Goal: Task Accomplishment & Management: Use online tool/utility

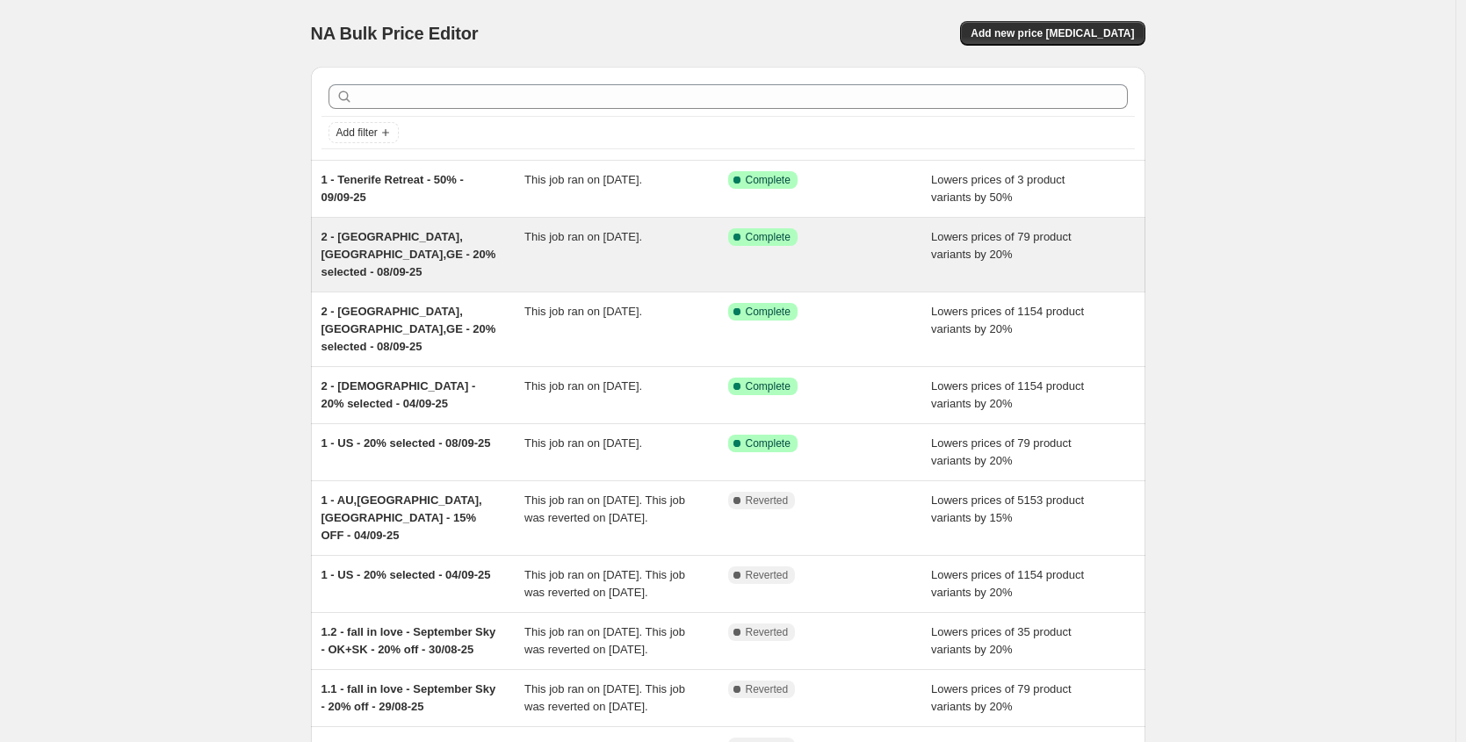
click at [456, 234] on span "2 - [GEOGRAPHIC_DATA],[GEOGRAPHIC_DATA],GE - 20% selected - 08/09-25" at bounding box center [408, 254] width 175 height 48
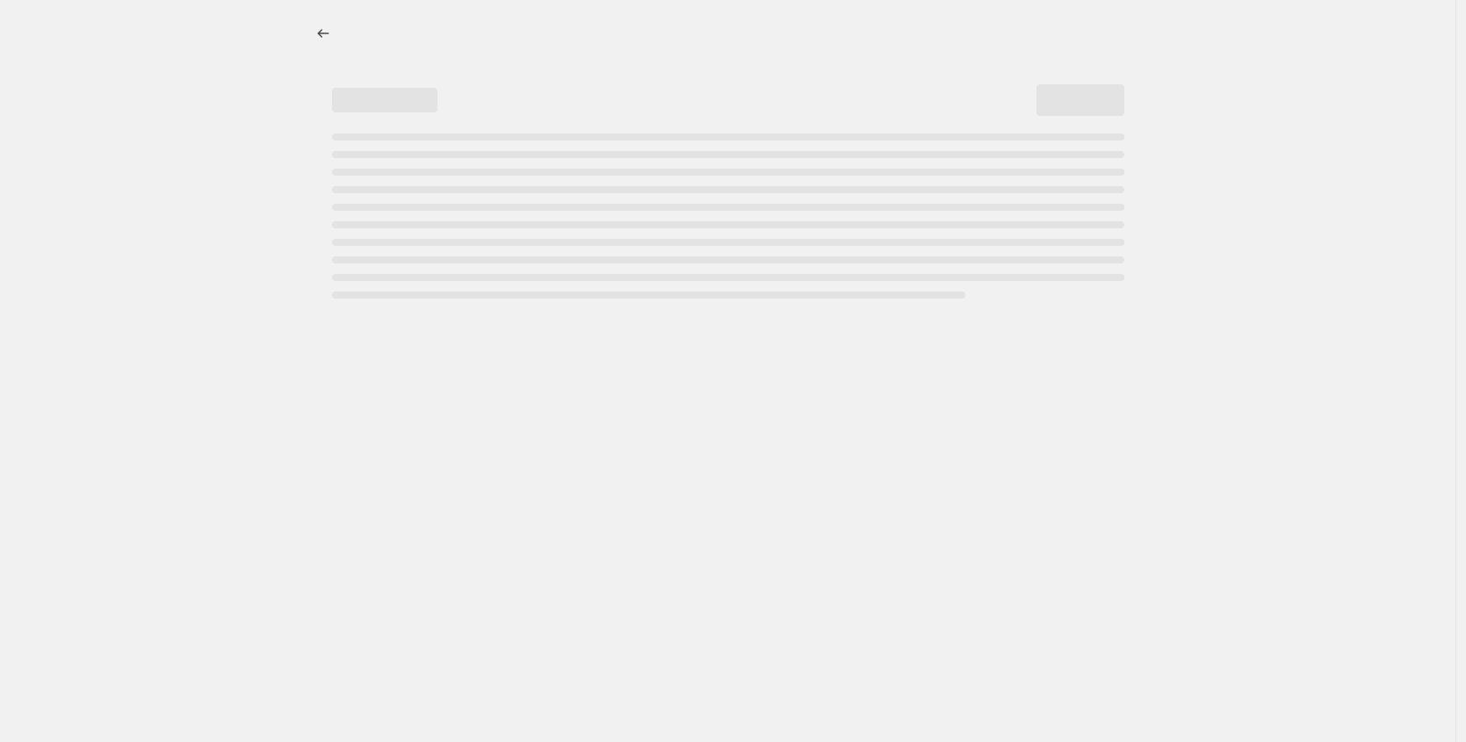
select select "percentage"
select select "tag"
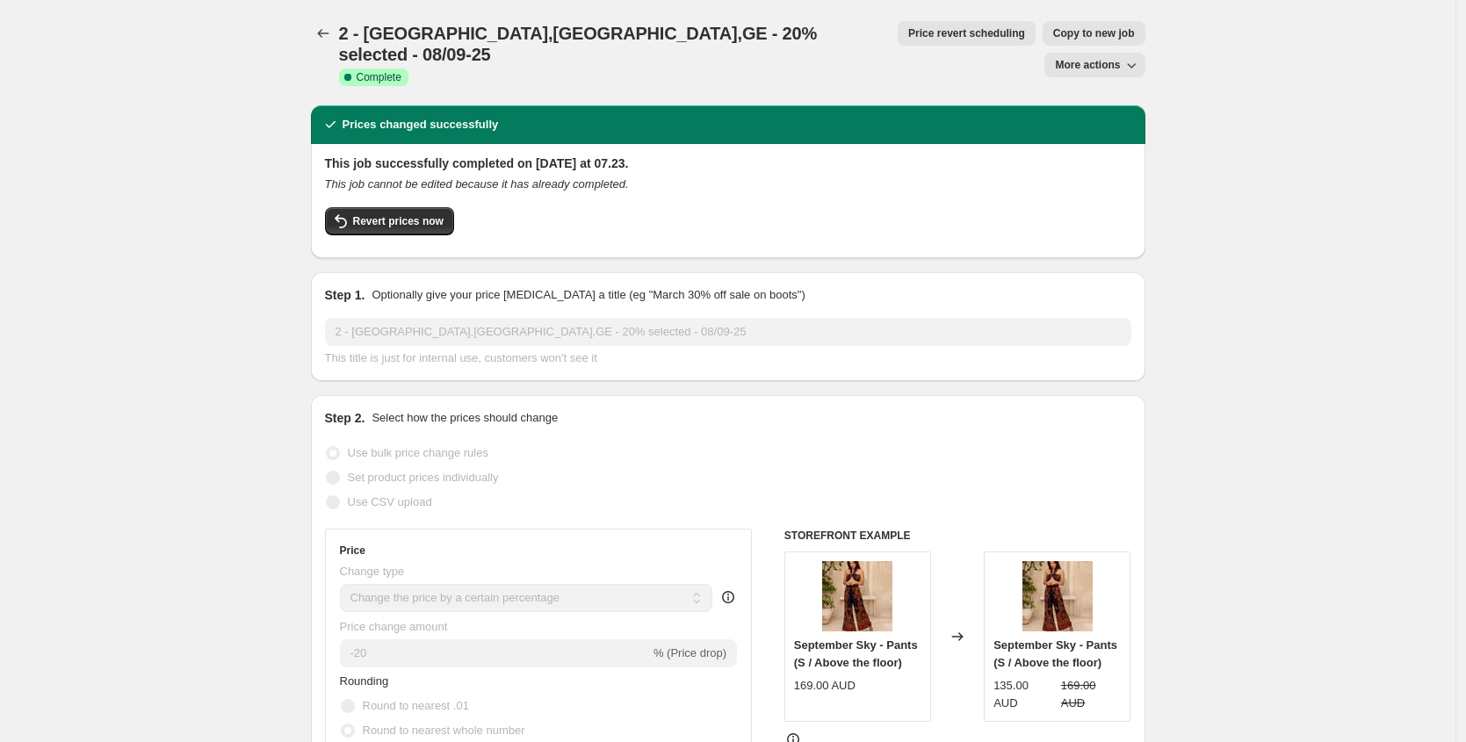
click at [1097, 58] on span "More actions" at bounding box center [1087, 65] width 65 height 14
click at [1042, 25] on button "Copy to new job" at bounding box center [1093, 33] width 103 height 25
select select "percentage"
select select "tag"
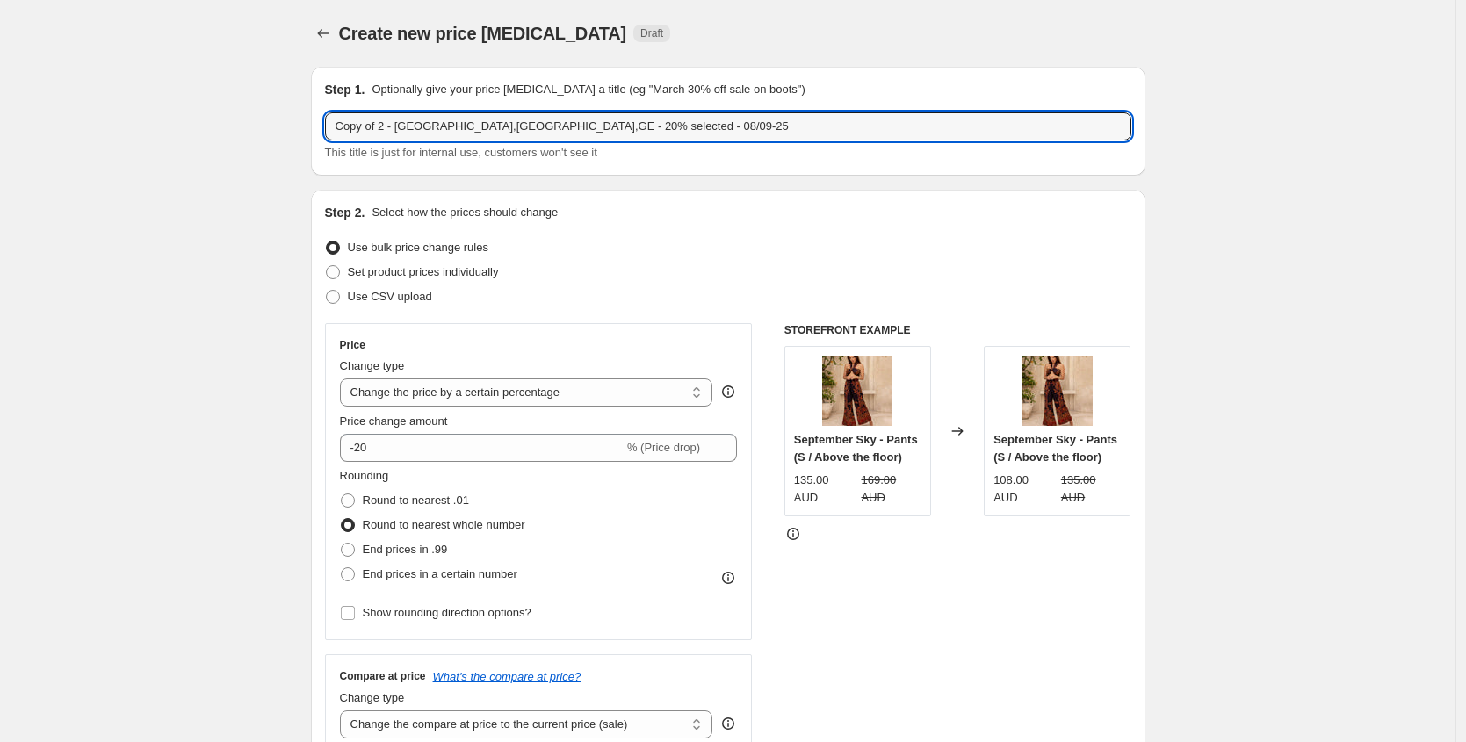
drag, startPoint x: 391, startPoint y: 127, endPoint x: 241, endPoint y: 124, distance: 150.2
drag, startPoint x: 409, startPoint y: 128, endPoint x: 359, endPoint y: 128, distance: 50.1
click at [359, 128] on input "1 - [GEOGRAPHIC_DATA],[GEOGRAPHIC_DATA],GE - 20% selected - 08/09-25" at bounding box center [728, 126] width 806 height 28
click at [487, 123] on input "1 - ALL - 20% selected - 08/09-25" at bounding box center [728, 126] width 806 height 28
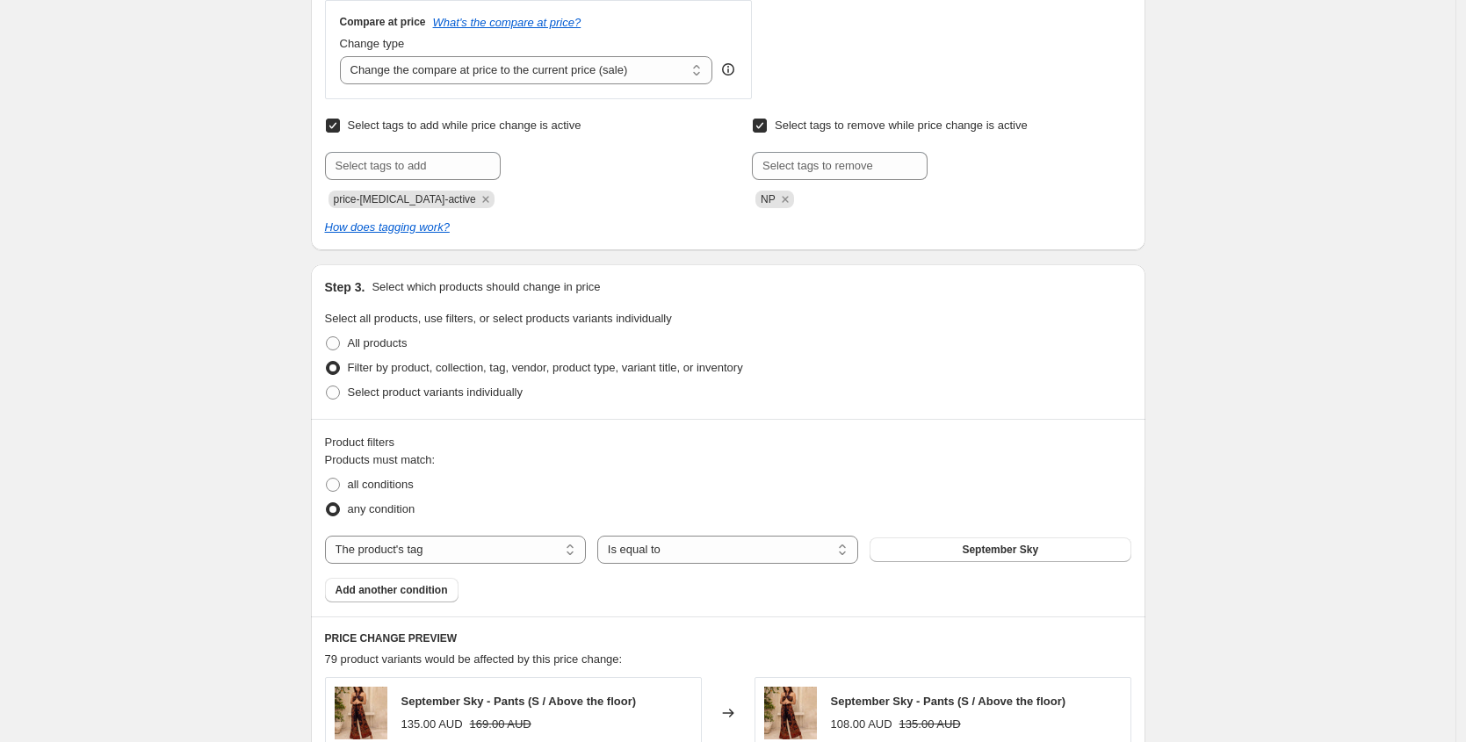
scroll to position [684, 0]
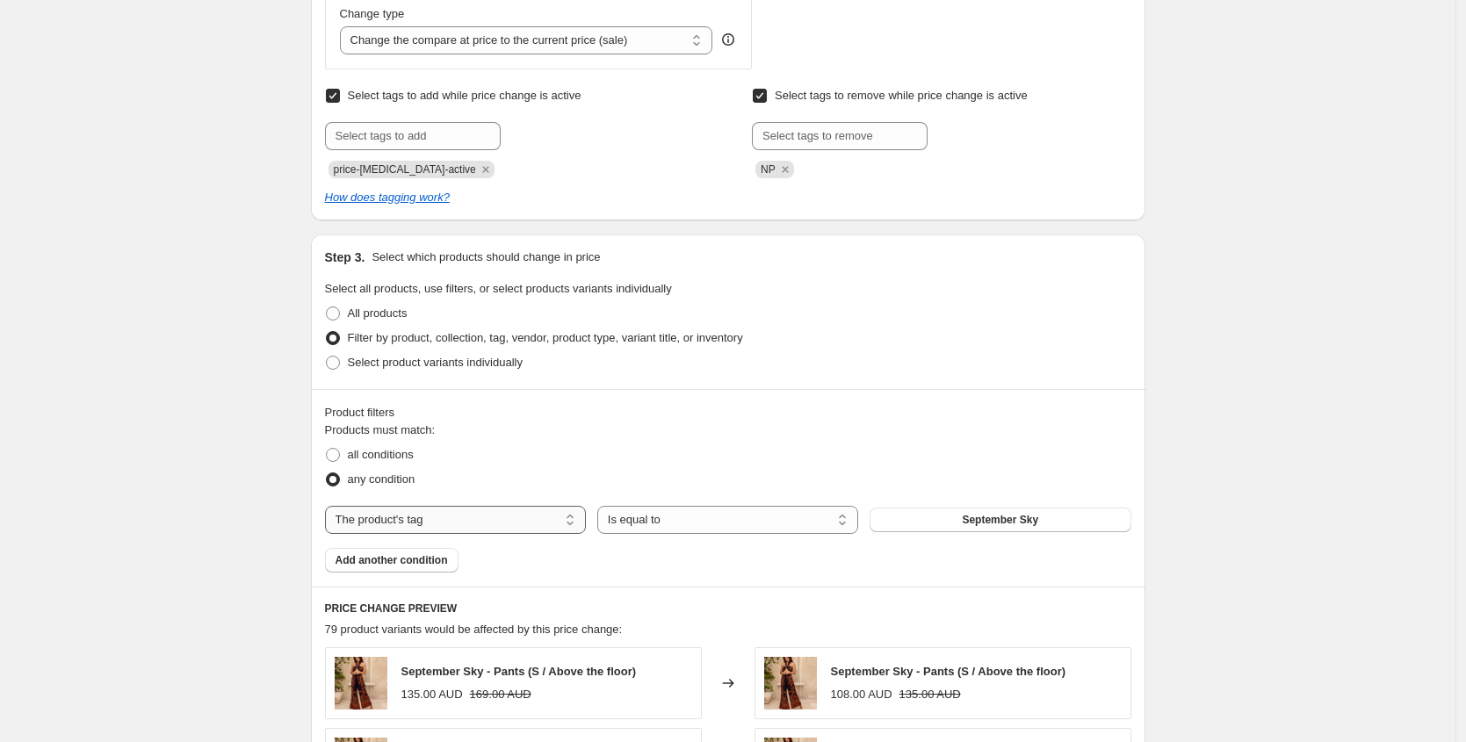
type input "1 - ALL - 20% selected - 09/09-25"
click at [537, 520] on select "The product The product's collection The product's tag The product's vendor The…" at bounding box center [455, 520] width 261 height 28
select select "title"
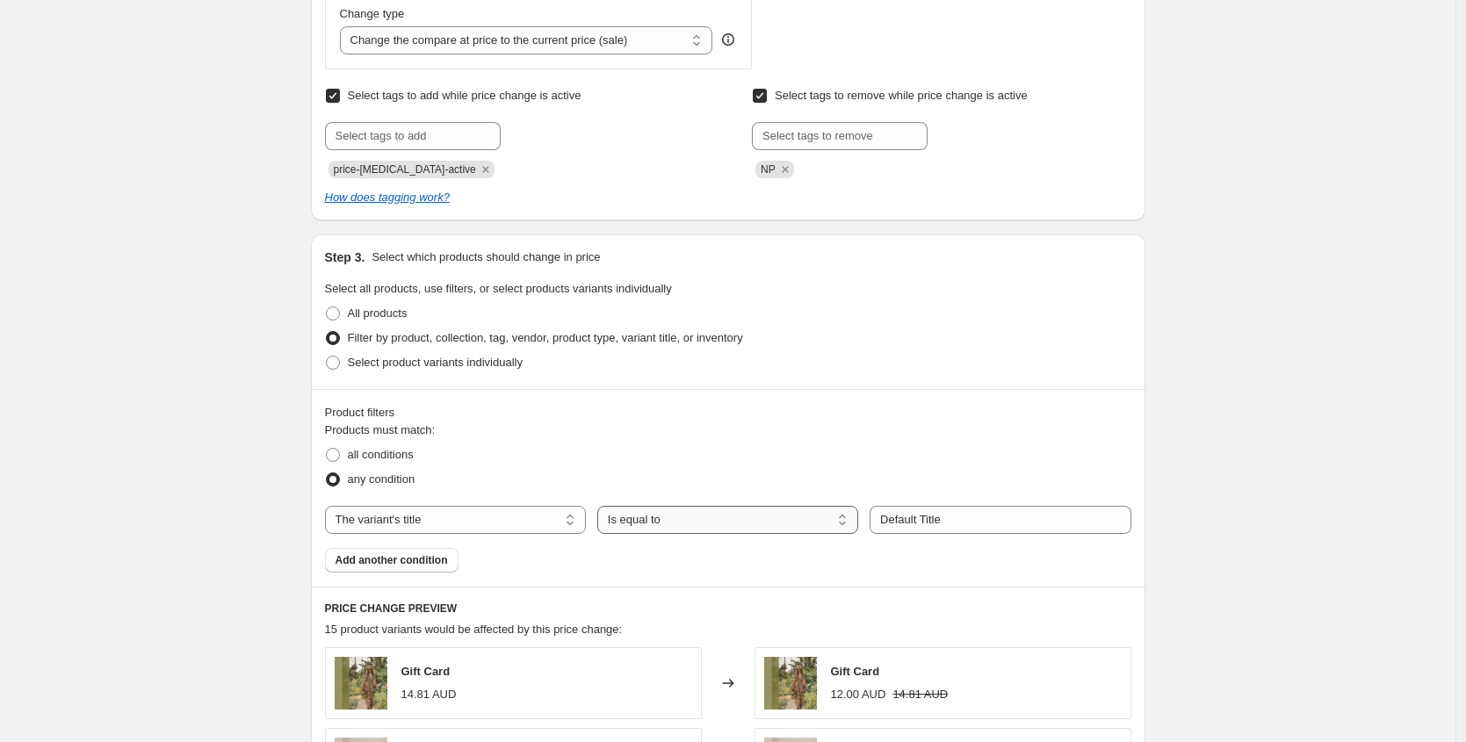
click at [726, 519] on select "Is equal to Is not equal to Contains" at bounding box center [727, 520] width 261 height 28
select select "contains"
click at [921, 518] on input "Default Title" at bounding box center [999, 520] width 261 height 28
type input "p"
type input "prithvi"
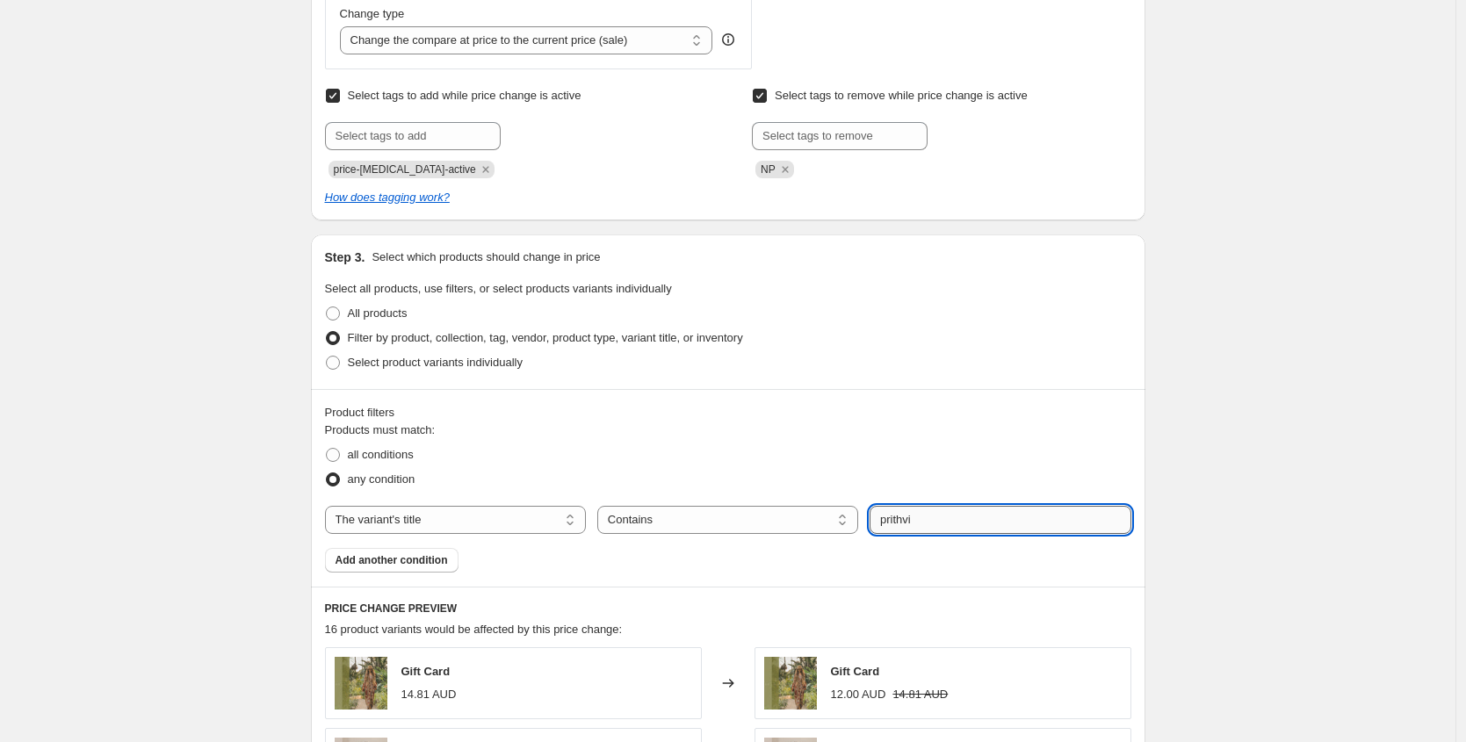
click at [869, 234] on button "Submit" at bounding box center [894, 243] width 50 height 18
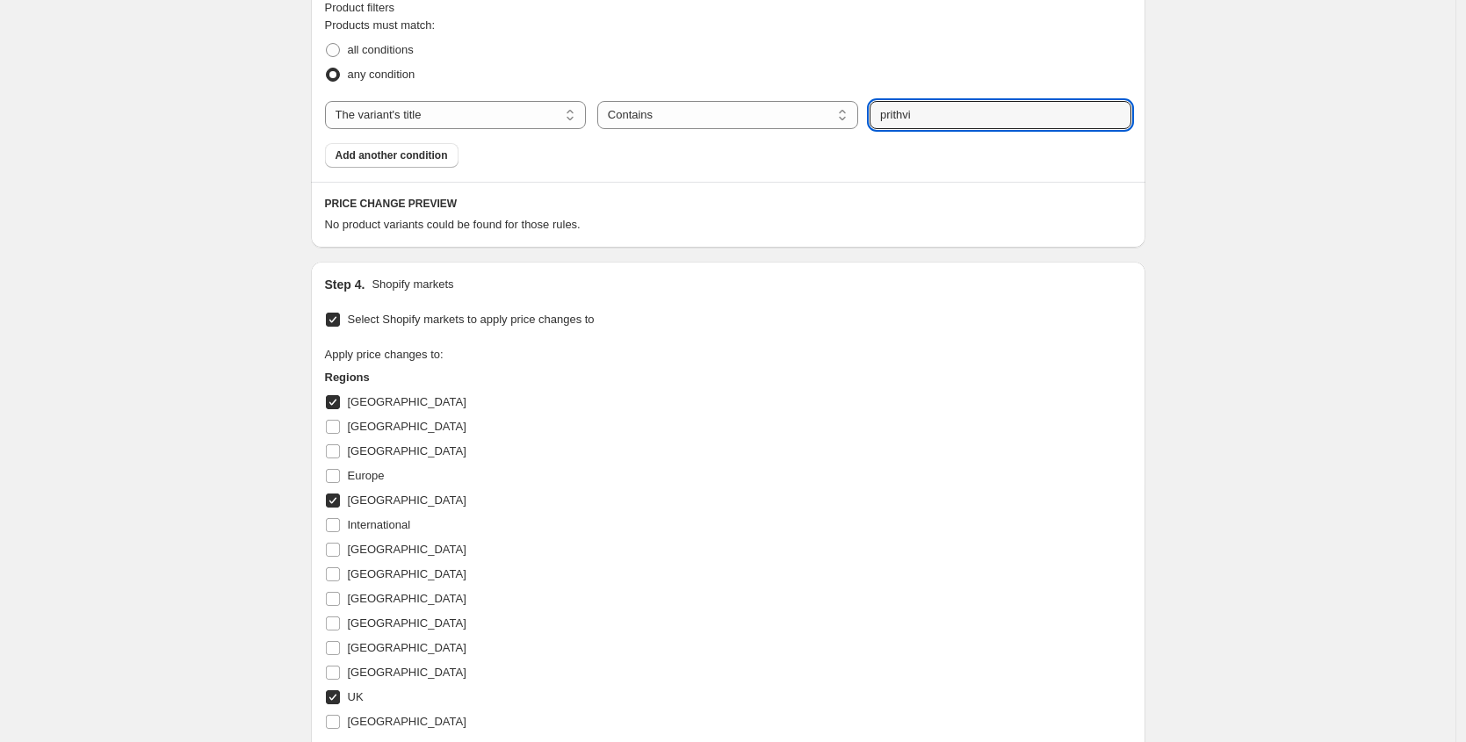
scroll to position [960, 0]
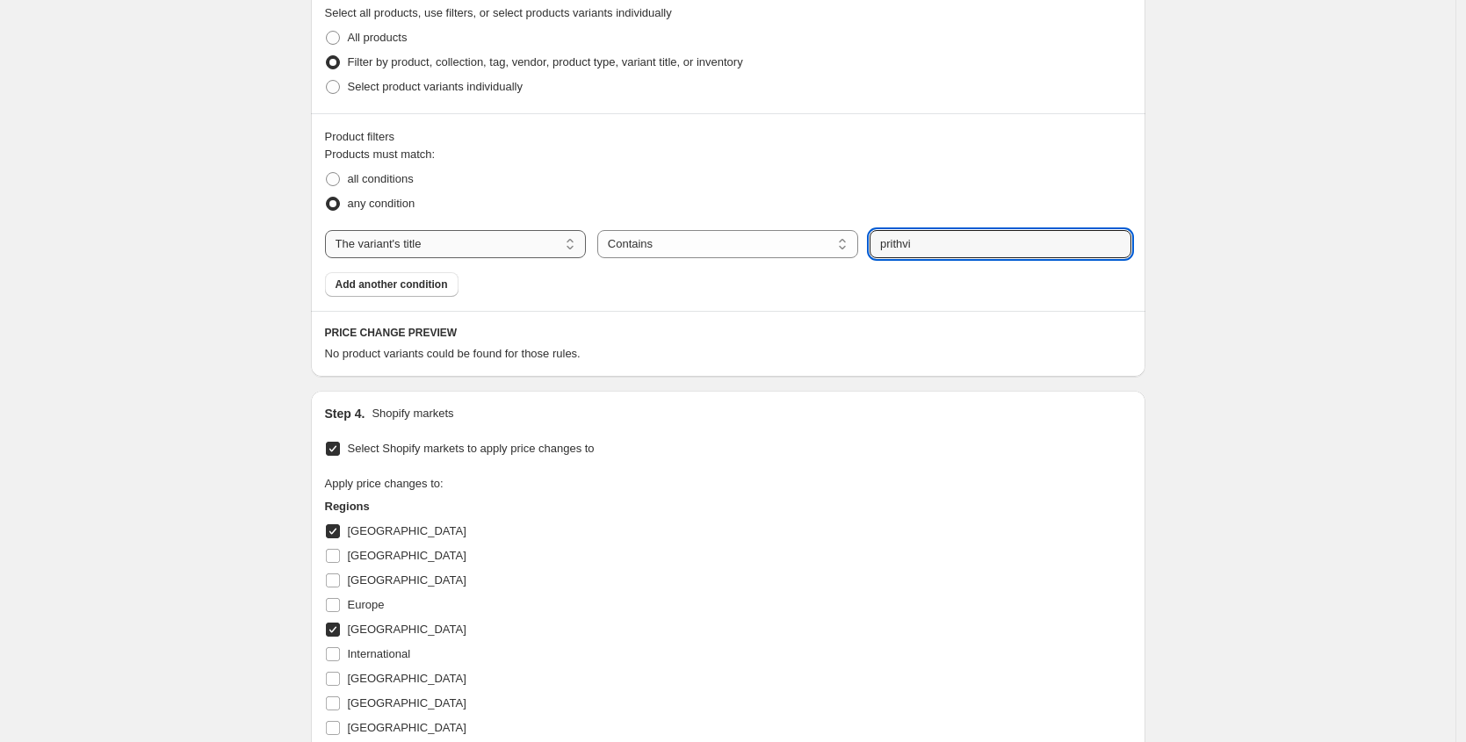
click at [445, 239] on select "The product The product's collection The product's tag The product's vendor The…" at bounding box center [455, 244] width 261 height 28
select select "product"
select select "equal"
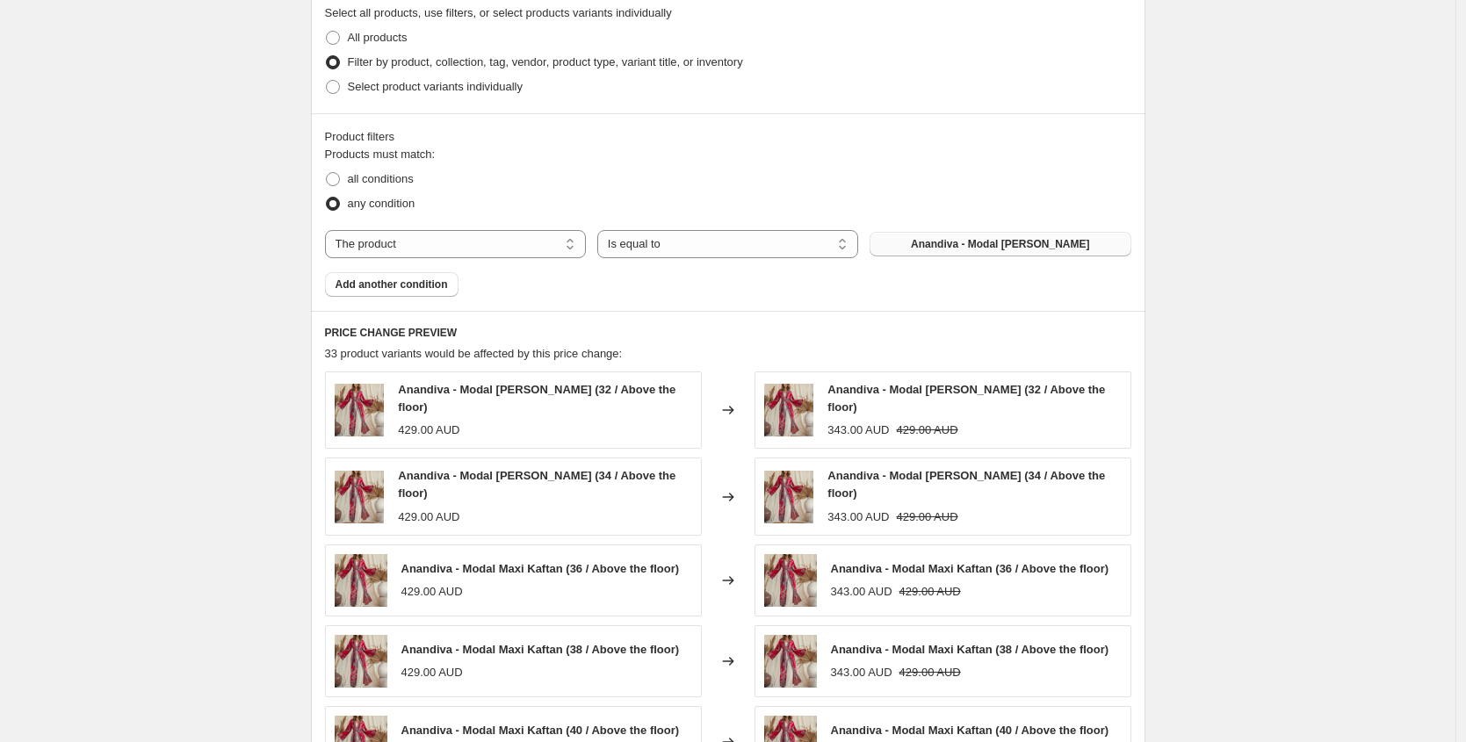
click at [928, 247] on span "Anandiva - Modal [PERSON_NAME]" at bounding box center [1000, 244] width 178 height 14
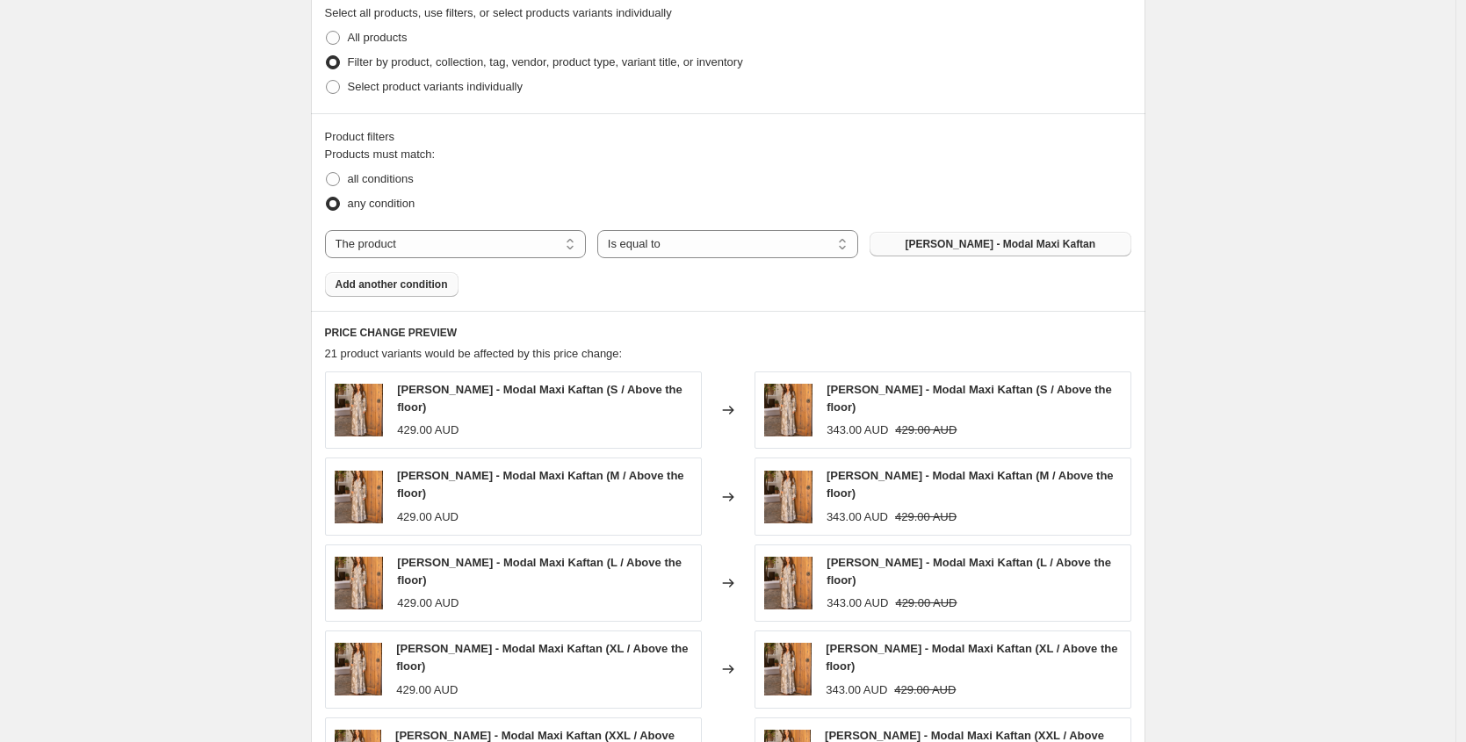
click at [418, 285] on span "Add another condition" at bounding box center [391, 284] width 112 height 14
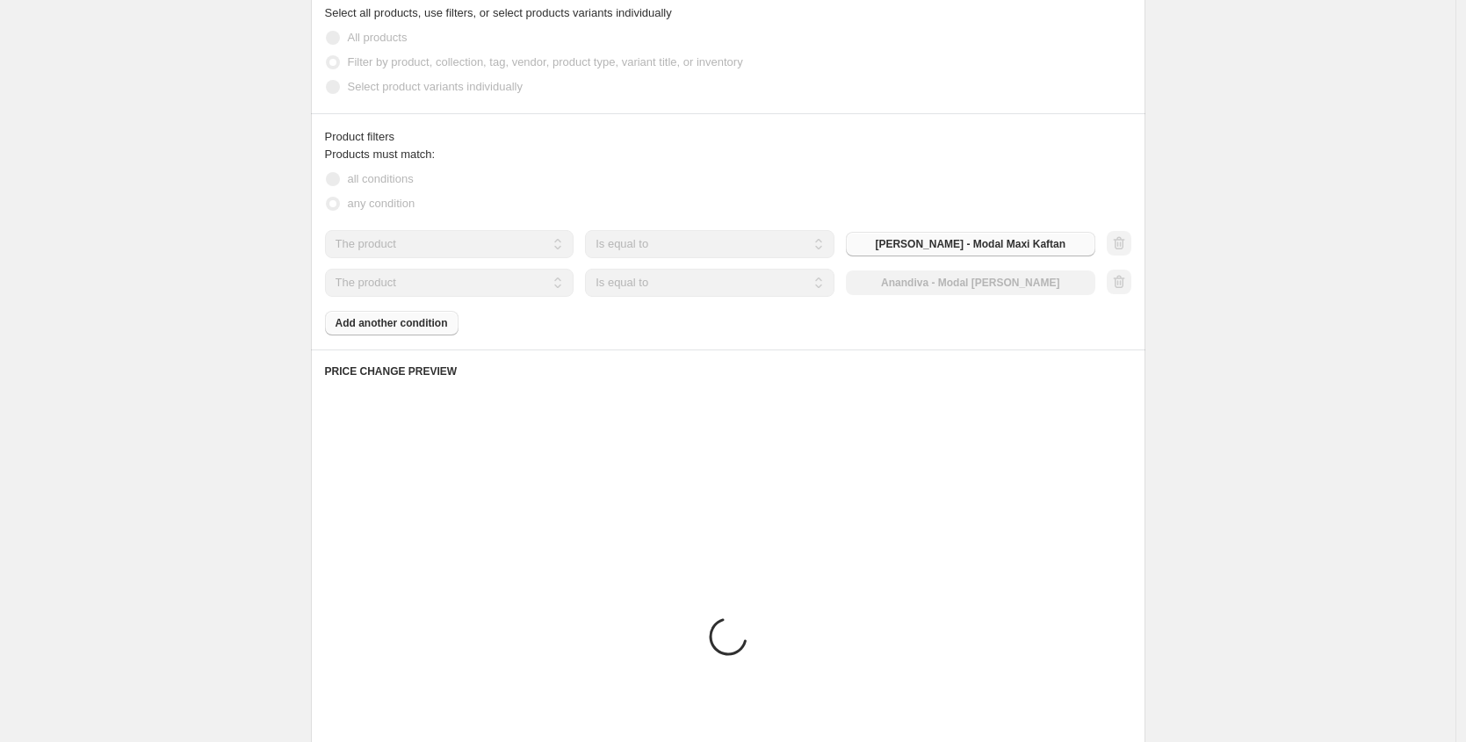
click at [974, 286] on div "The product The product's collection The product's tag The product's vendor The…" at bounding box center [710, 283] width 770 height 28
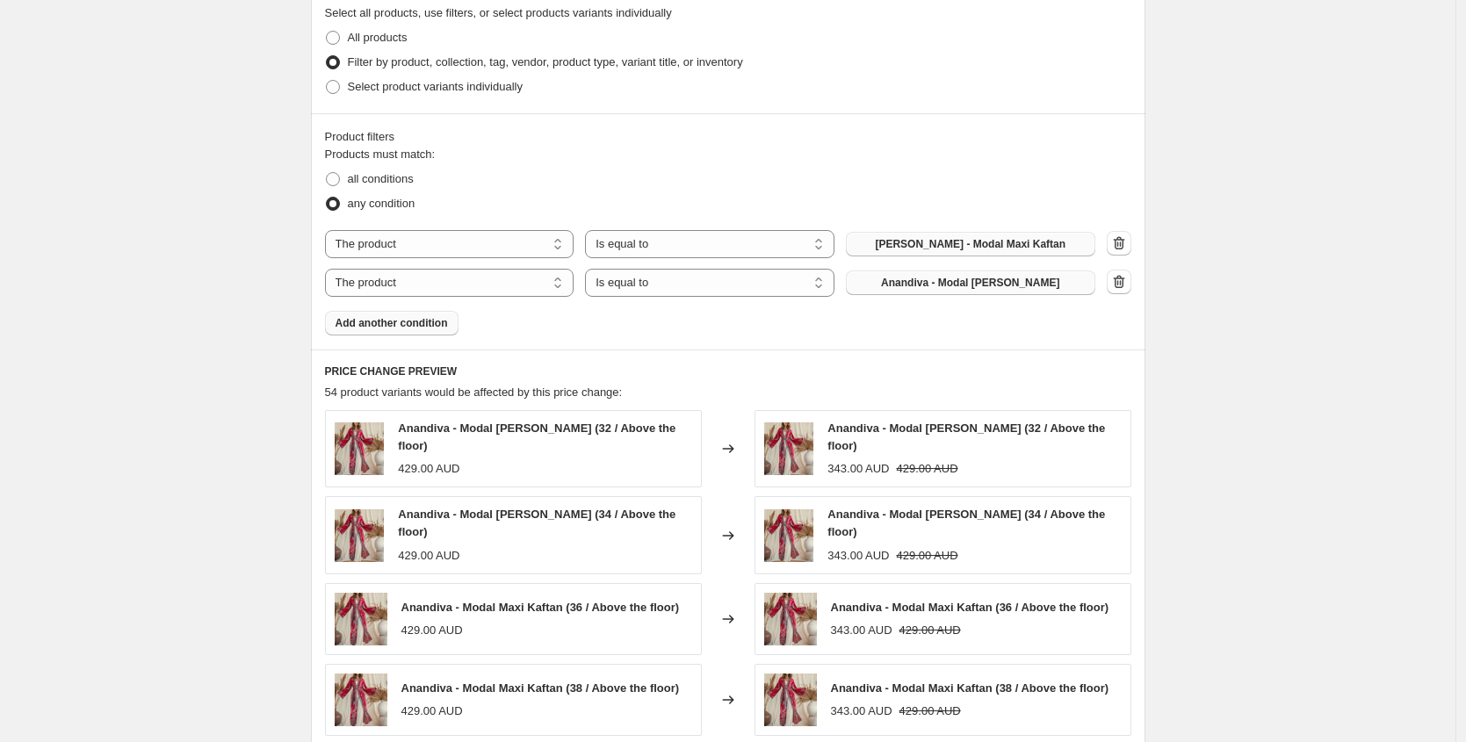
click at [960, 283] on span "Anandiva - Modal [PERSON_NAME]" at bounding box center [970, 283] width 178 height 14
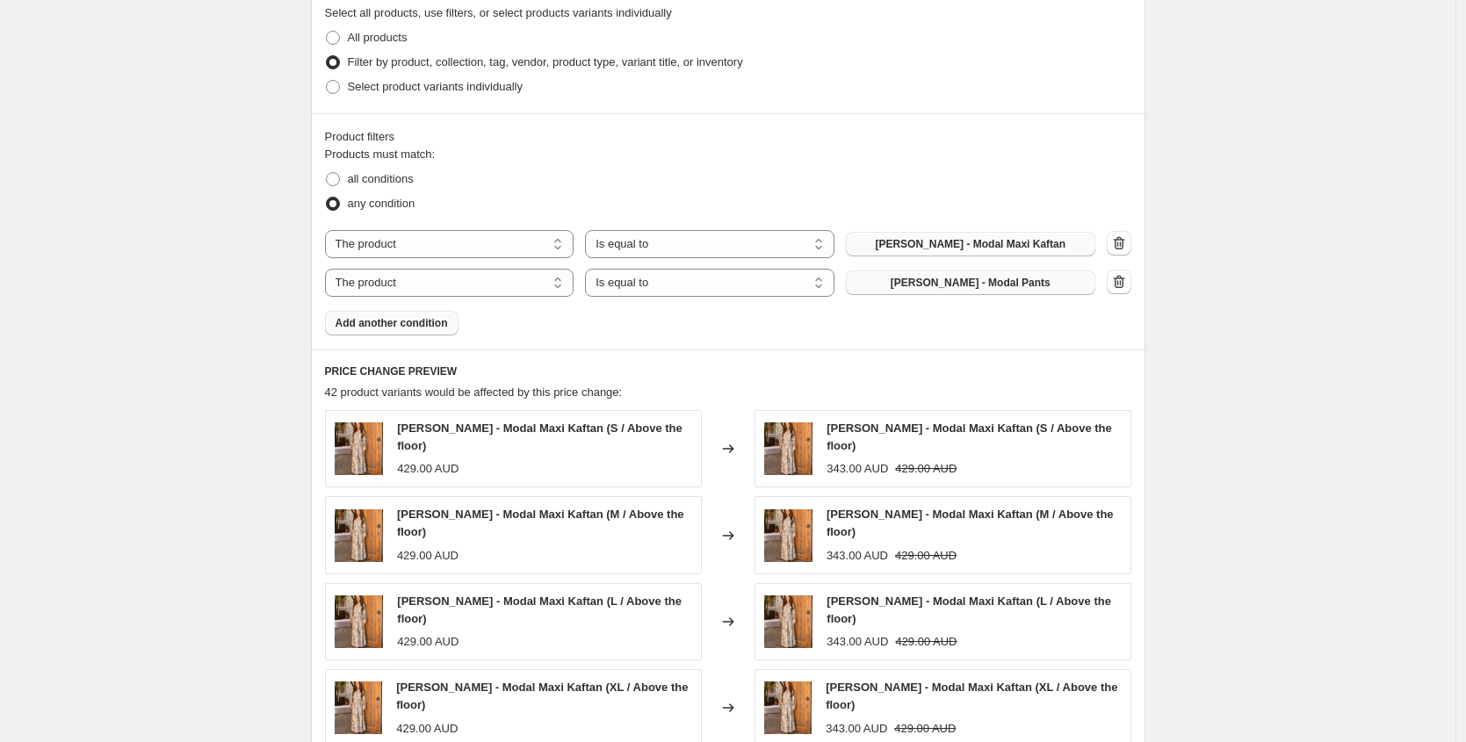
click at [441, 321] on span "Add another condition" at bounding box center [391, 323] width 112 height 14
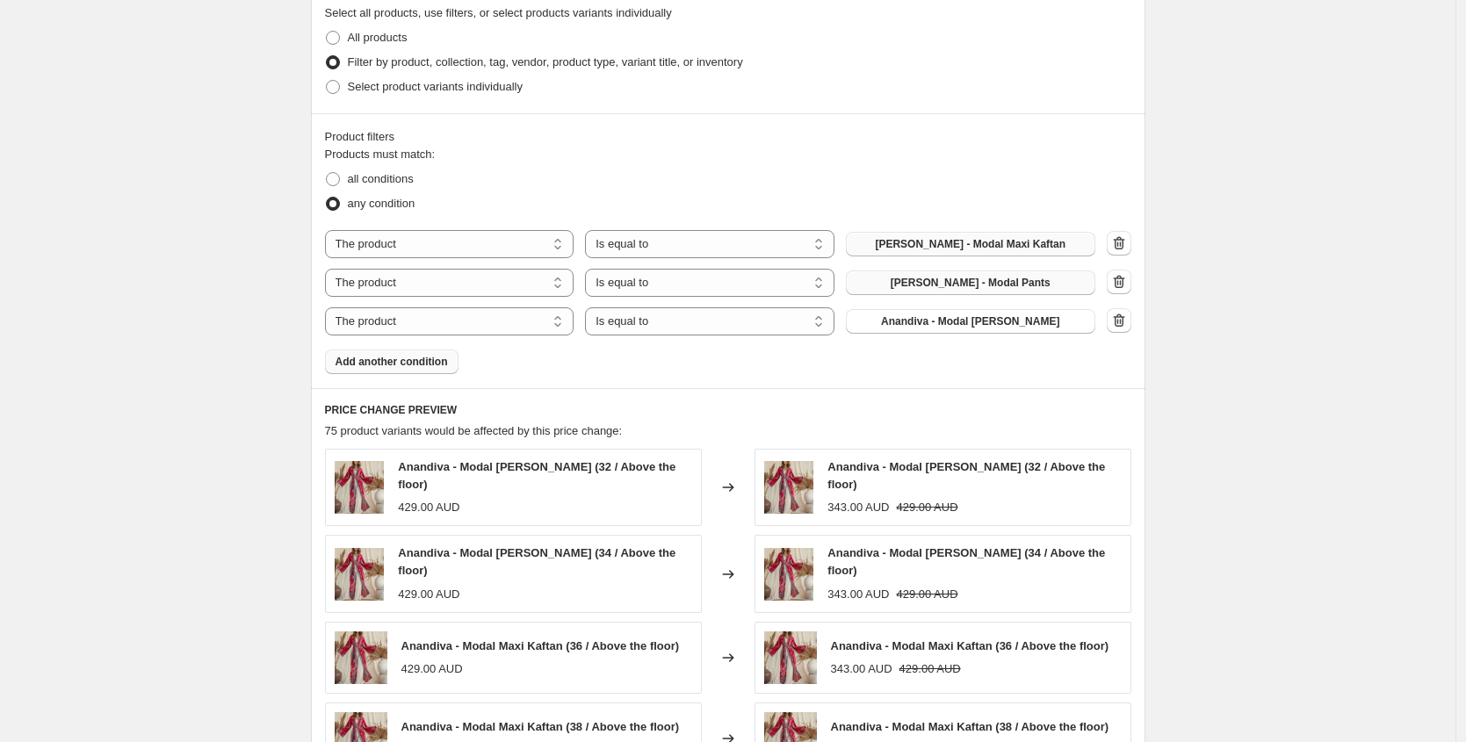
click at [926, 321] on span "Anandiva - Modal [PERSON_NAME]" at bounding box center [970, 321] width 178 height 14
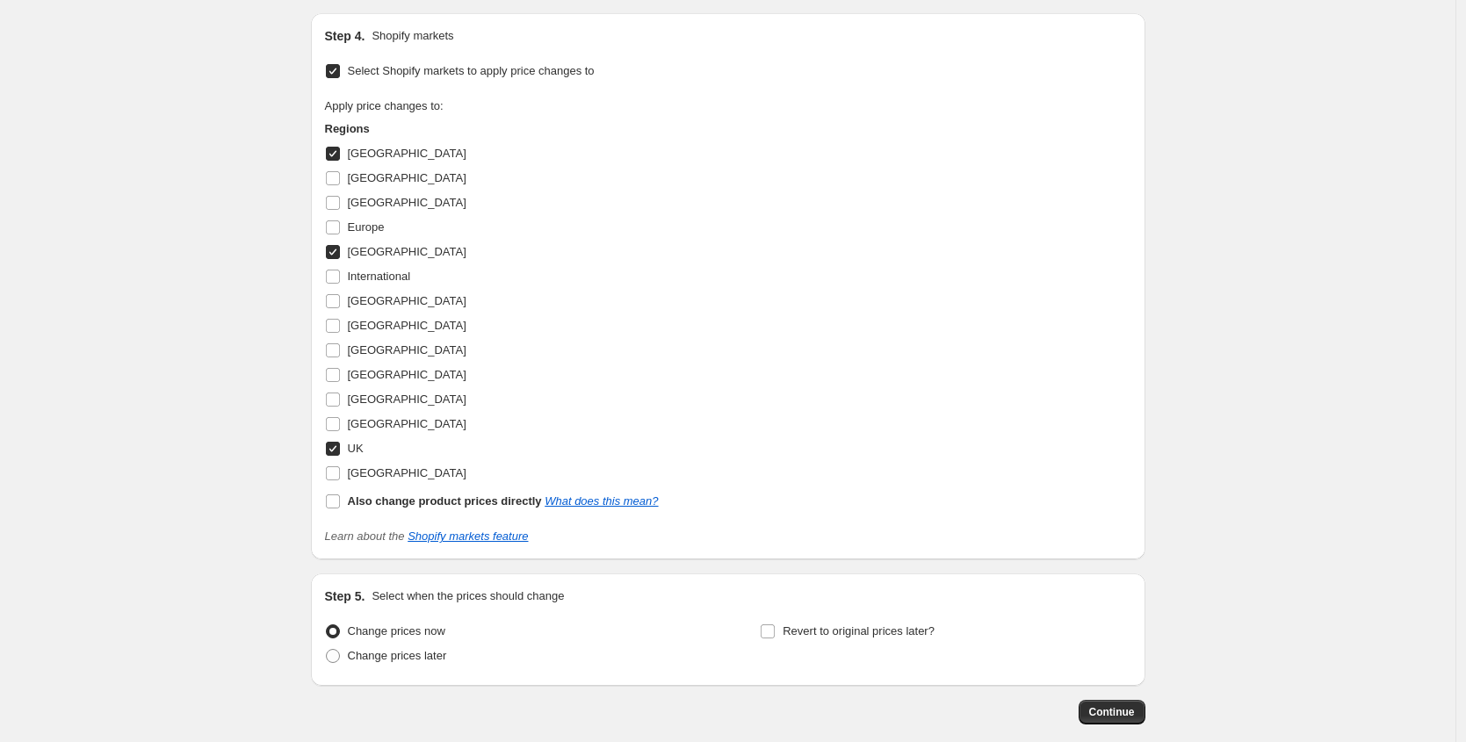
scroll to position [2000, 0]
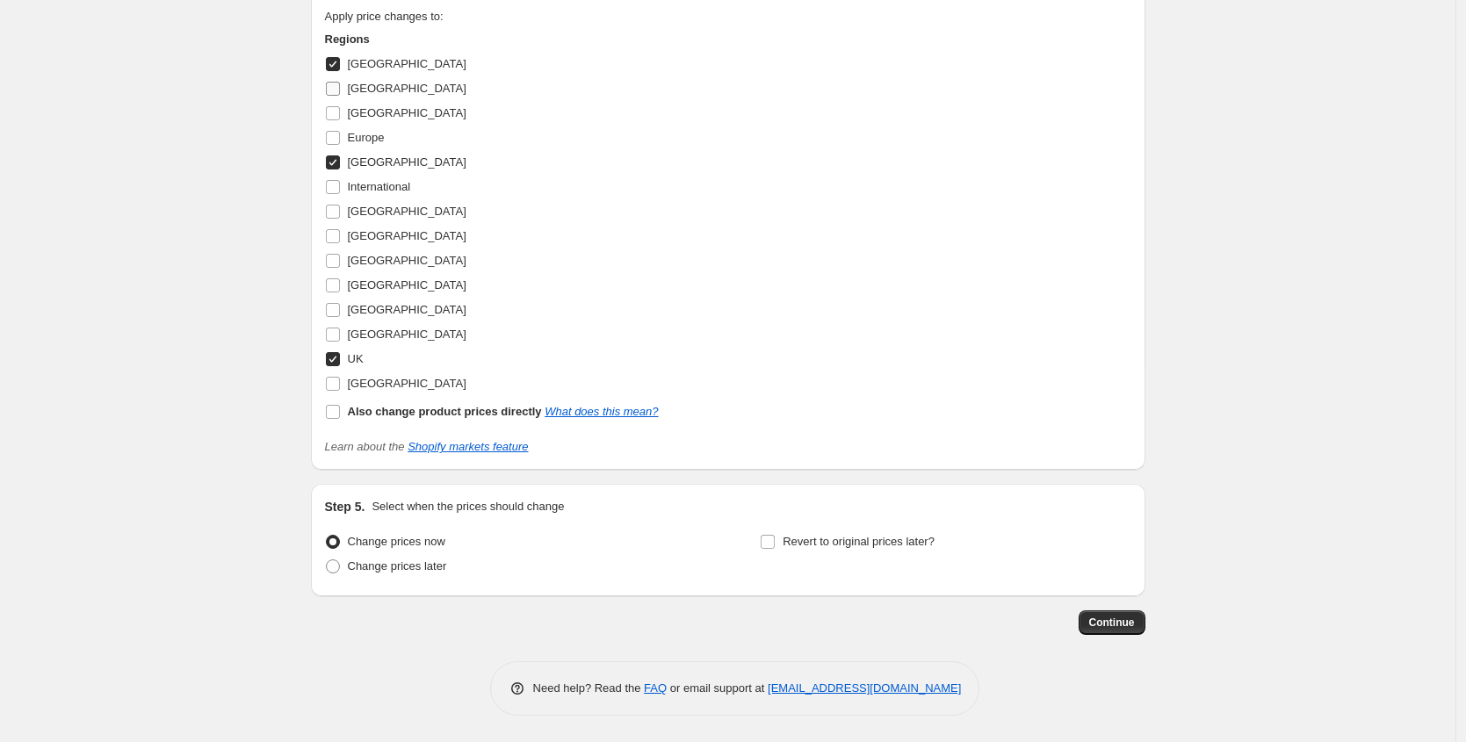
click at [331, 84] on input "[GEOGRAPHIC_DATA]" at bounding box center [333, 89] width 14 height 14
checkbox input "true"
click at [337, 112] on input "[GEOGRAPHIC_DATA]" at bounding box center [333, 113] width 14 height 14
checkbox input "true"
click at [337, 130] on span at bounding box center [333, 138] width 16 height 16
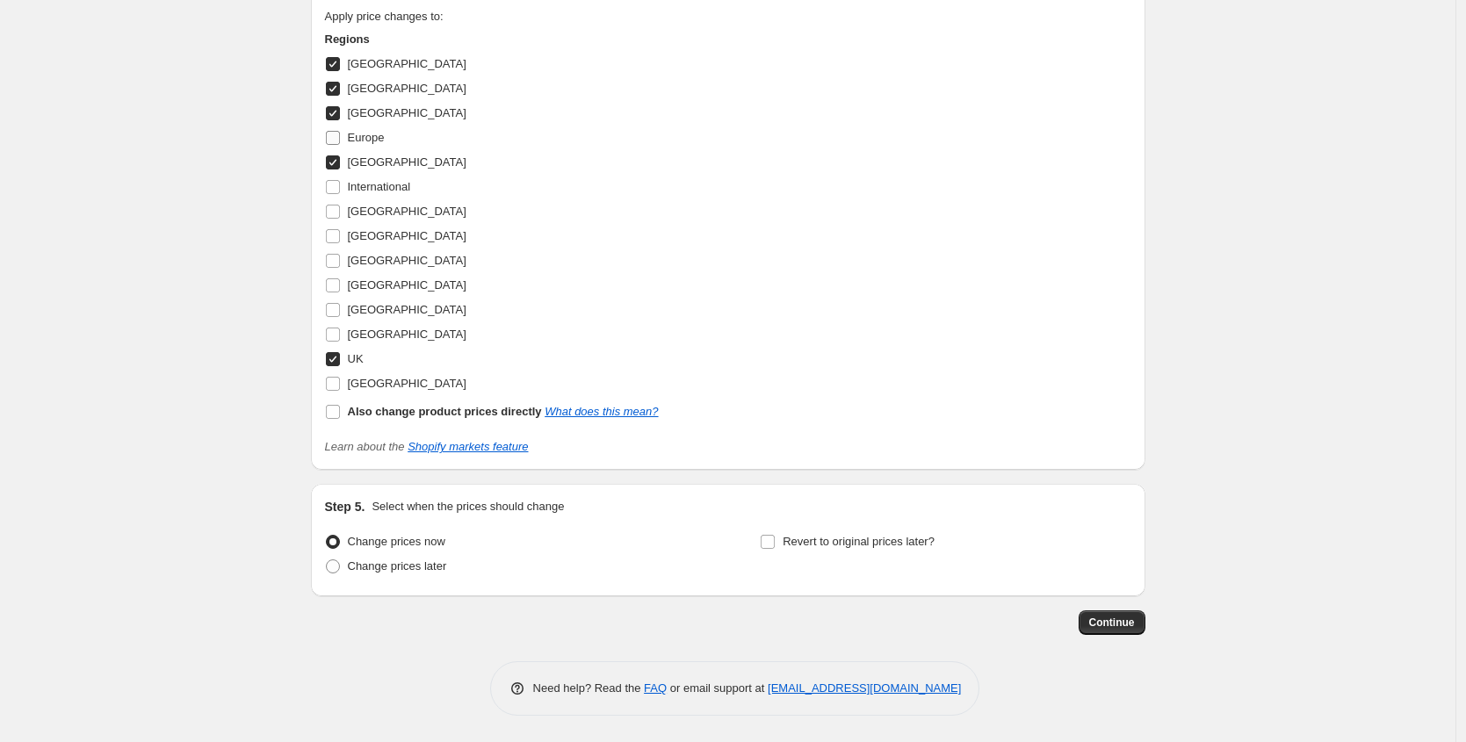
click at [337, 131] on input "Europe" at bounding box center [333, 138] width 14 height 14
checkbox input "true"
click at [337, 184] on input "International" at bounding box center [333, 187] width 14 height 14
checkbox input "true"
click at [335, 212] on input "[GEOGRAPHIC_DATA]" at bounding box center [333, 212] width 14 height 14
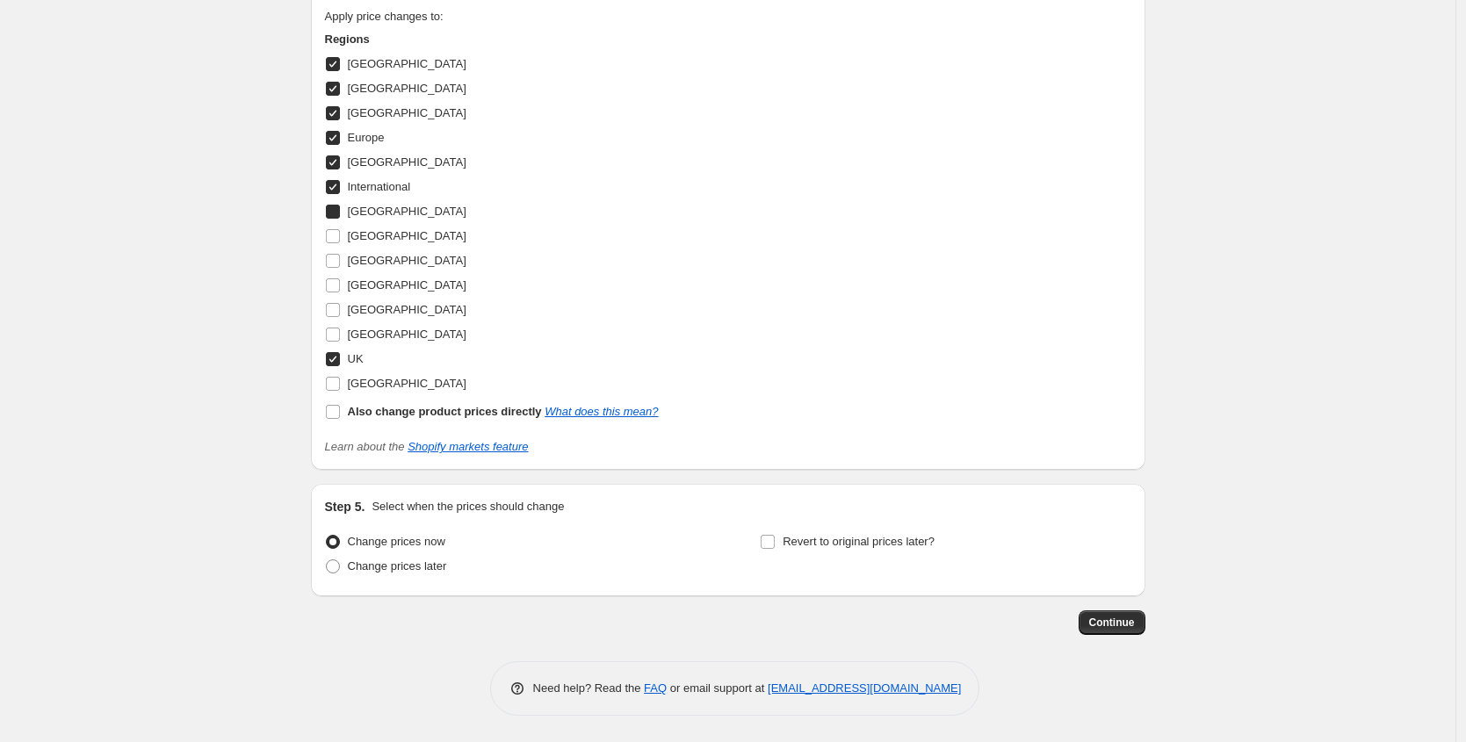
checkbox input "true"
click at [335, 226] on label "[GEOGRAPHIC_DATA]" at bounding box center [395, 236] width 141 height 25
click at [335, 229] on input "[GEOGRAPHIC_DATA]" at bounding box center [333, 236] width 14 height 14
checkbox input "true"
click at [335, 258] on input "[GEOGRAPHIC_DATA]" at bounding box center [333, 261] width 14 height 14
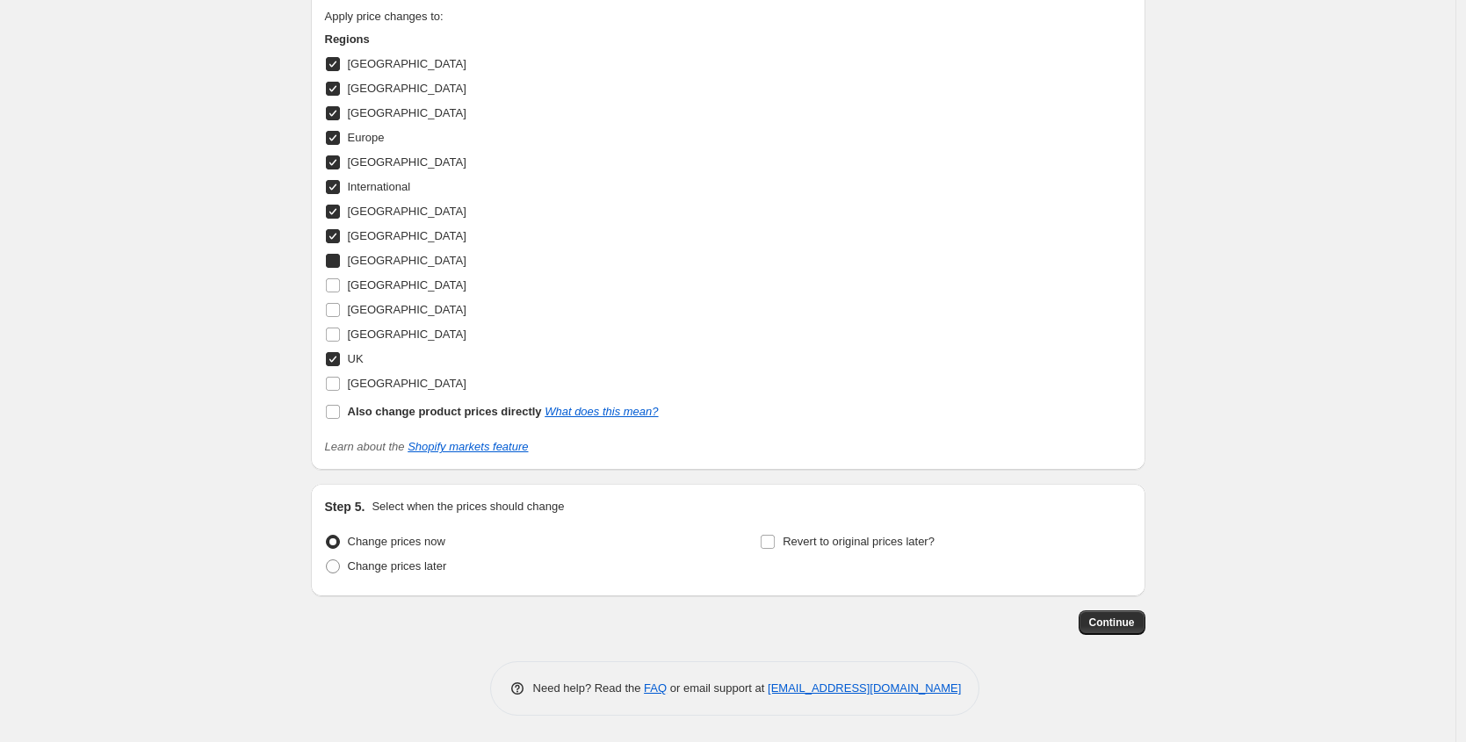
checkbox input "true"
click at [335, 281] on input "[GEOGRAPHIC_DATA]" at bounding box center [333, 285] width 14 height 14
checkbox input "true"
click at [338, 304] on input "[GEOGRAPHIC_DATA]" at bounding box center [333, 310] width 14 height 14
click at [338, 317] on input "[GEOGRAPHIC_DATA]" at bounding box center [333, 310] width 14 height 14
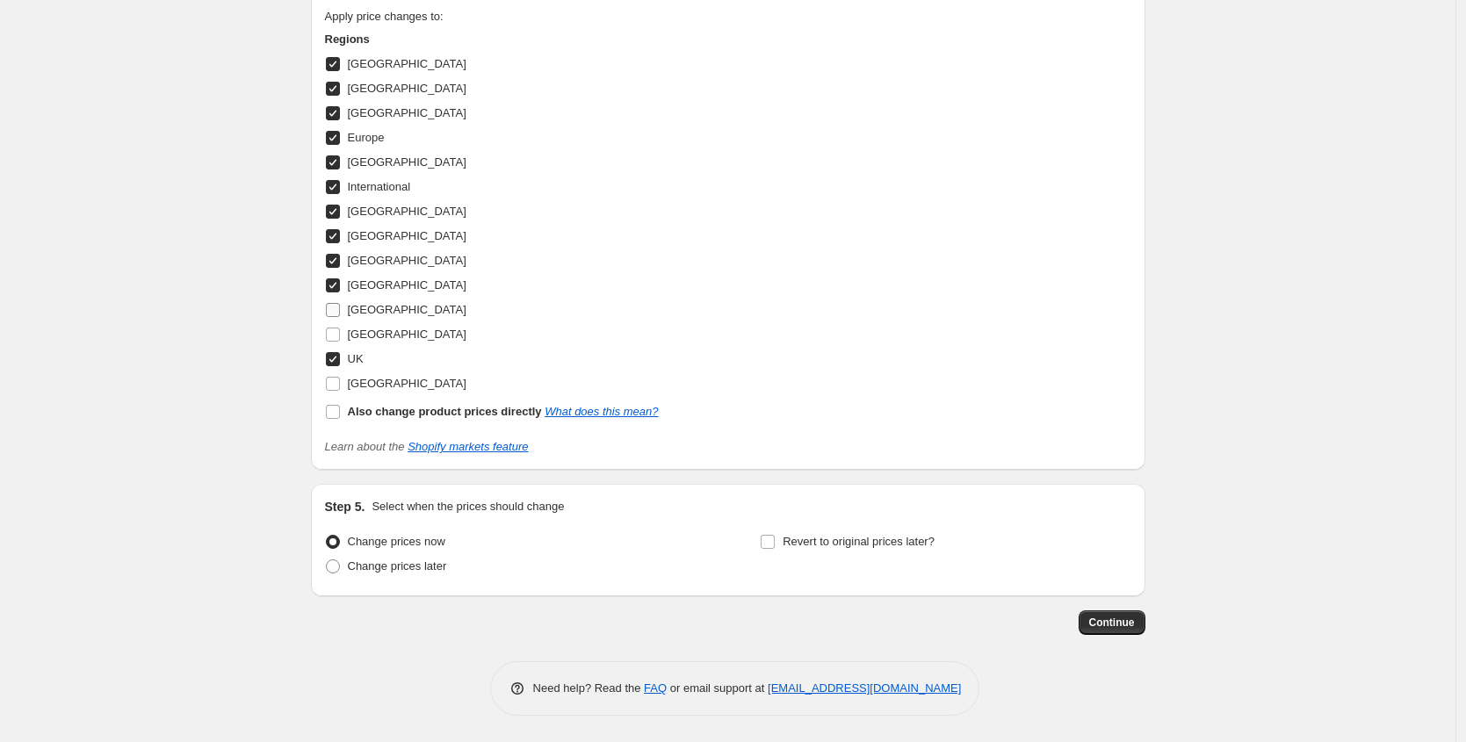
checkbox input "false"
click at [338, 335] on input "[GEOGRAPHIC_DATA]" at bounding box center [333, 335] width 14 height 14
checkbox input "true"
click at [339, 312] on input "[GEOGRAPHIC_DATA]" at bounding box center [333, 310] width 14 height 14
checkbox input "true"
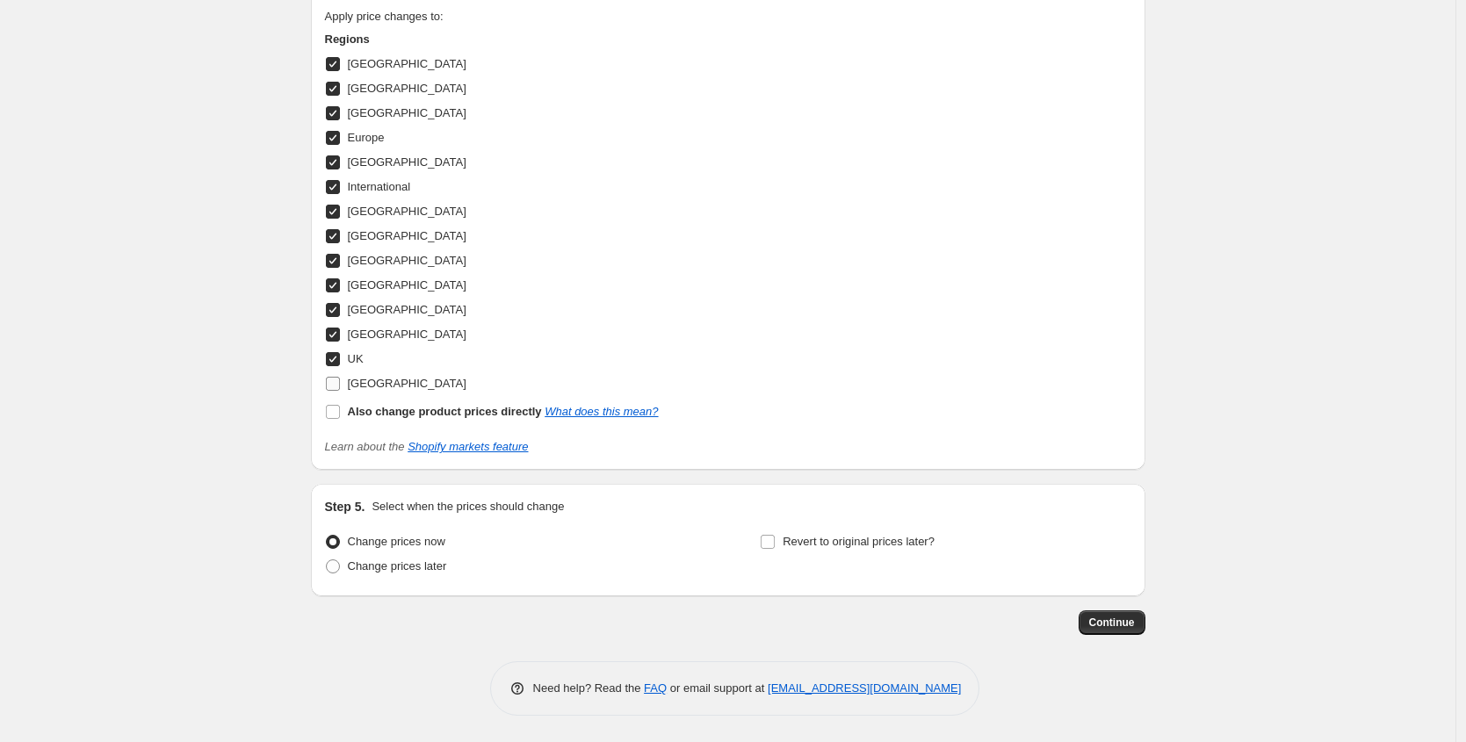
click at [340, 384] on input "[GEOGRAPHIC_DATA]" at bounding box center [333, 384] width 14 height 14
checkbox input "true"
click at [1119, 623] on span "Continue" at bounding box center [1112, 623] width 46 height 14
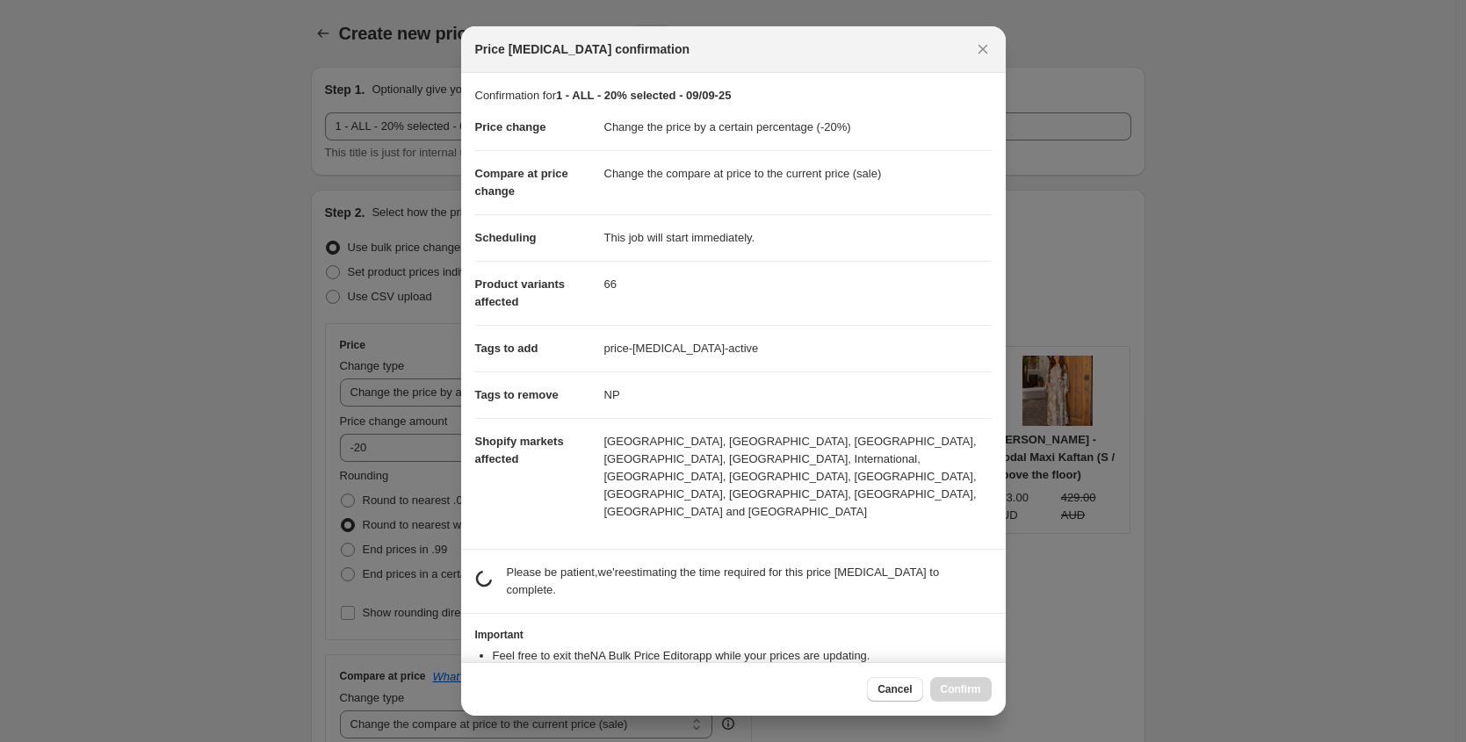
scroll to position [0, 0]
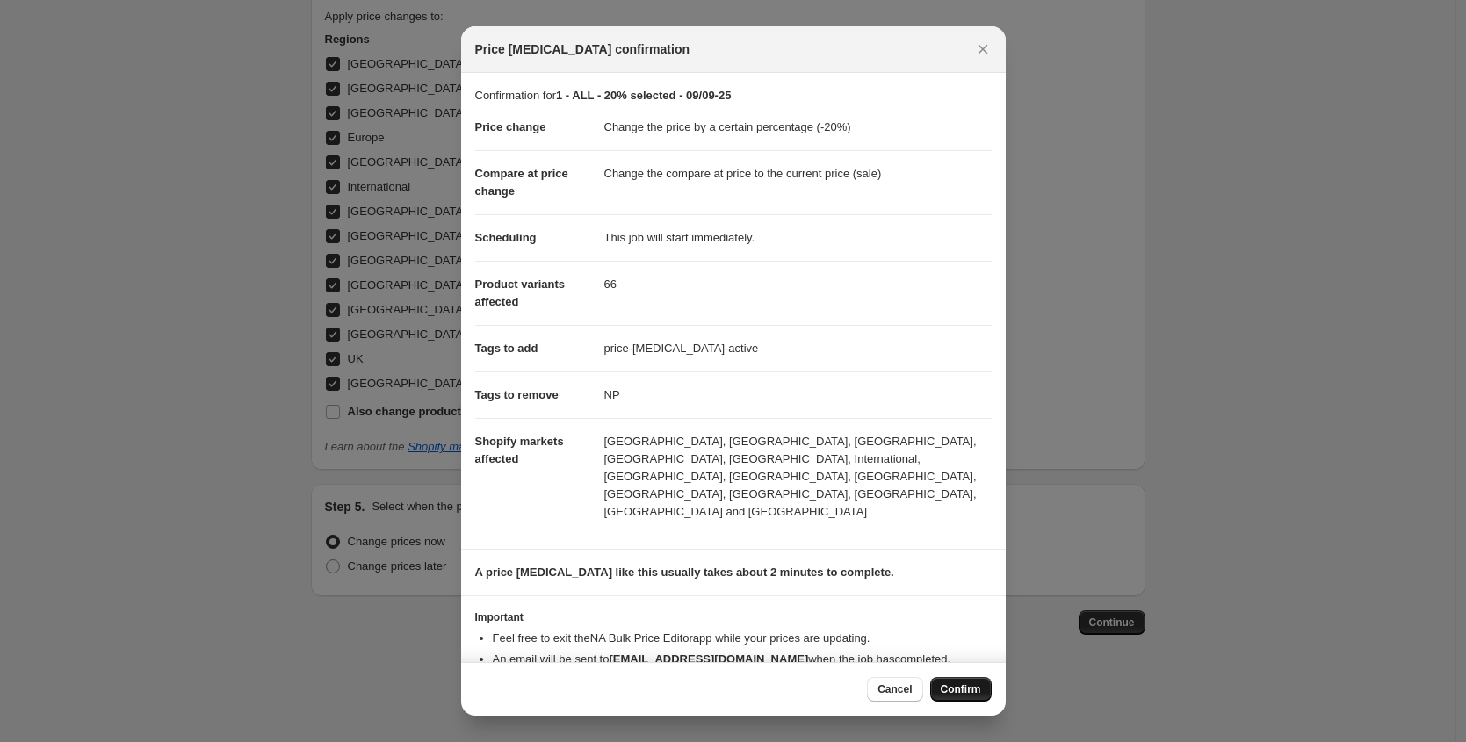
click at [961, 687] on span "Confirm" at bounding box center [961, 689] width 40 height 14
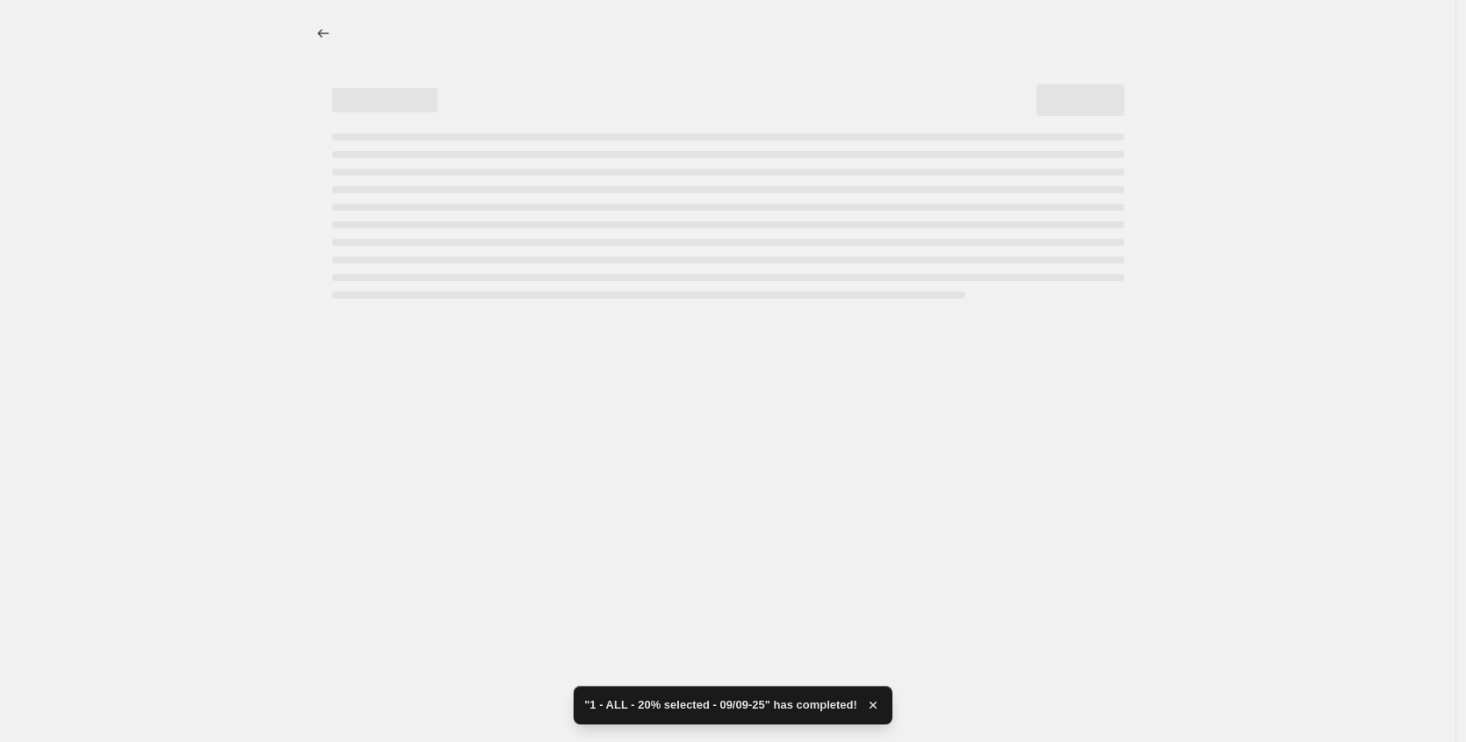
select select "percentage"
